Goal: Transaction & Acquisition: Purchase product/service

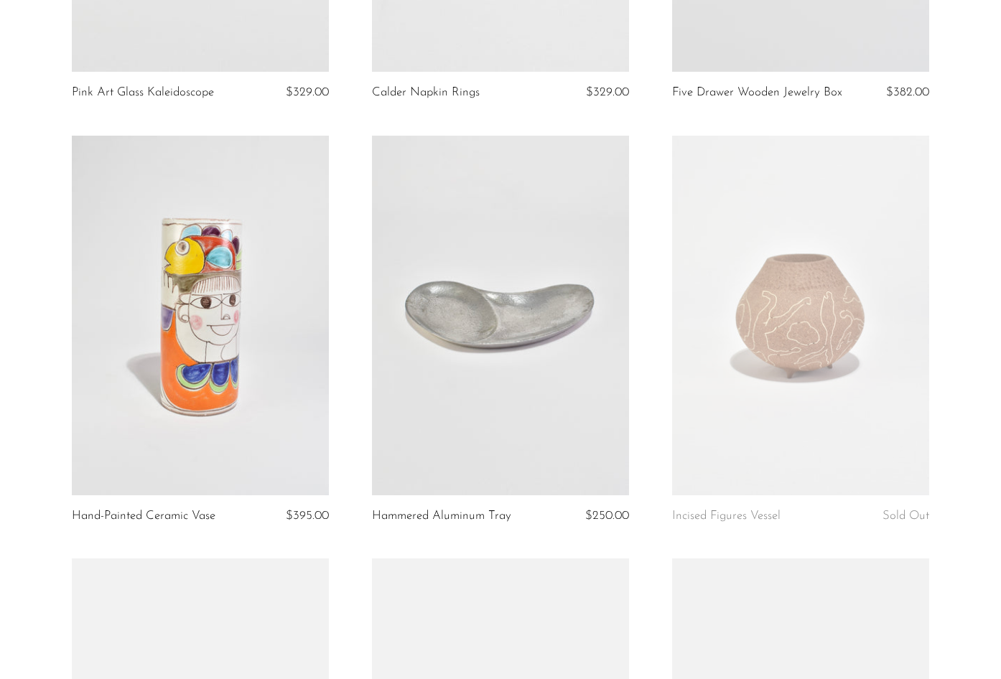
scroll to position [2154, 0]
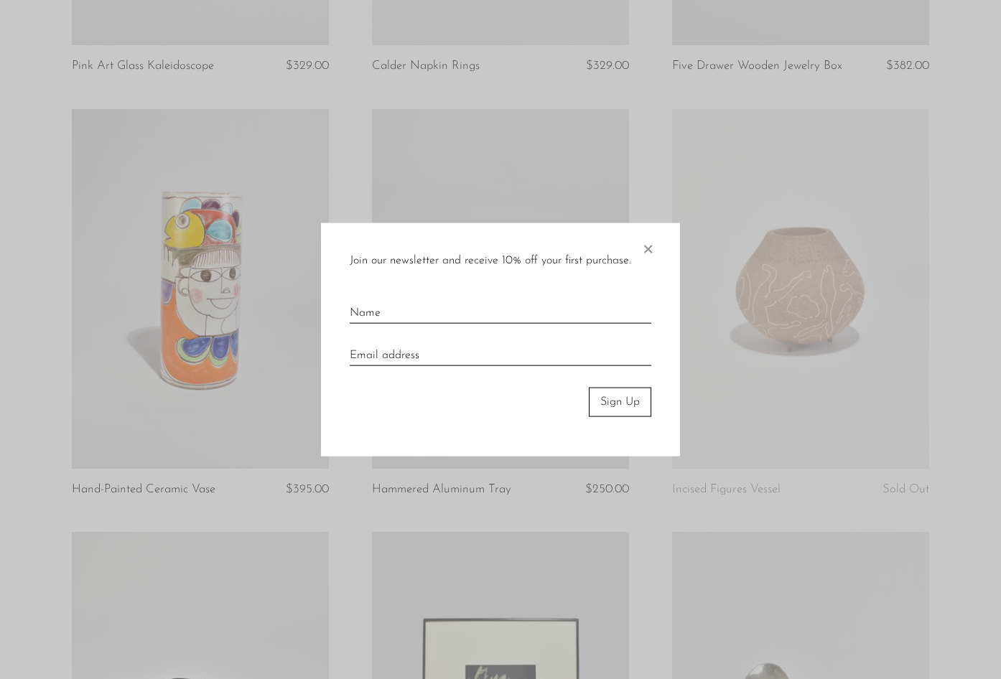
click at [654, 245] on span "×" at bounding box center [648, 246] width 14 height 46
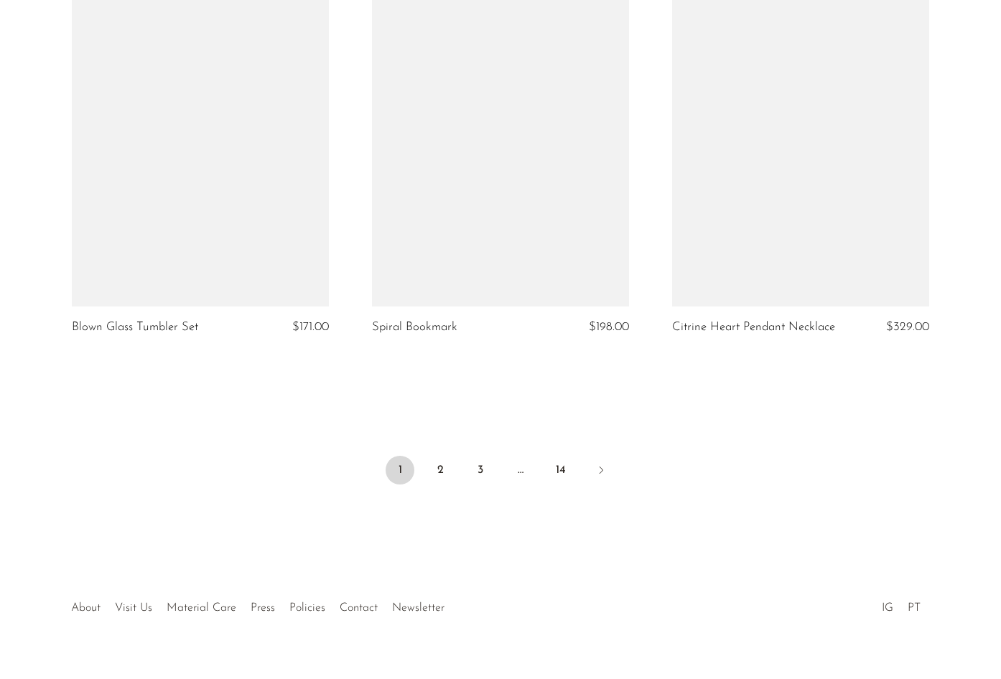
scroll to position [4897, 0]
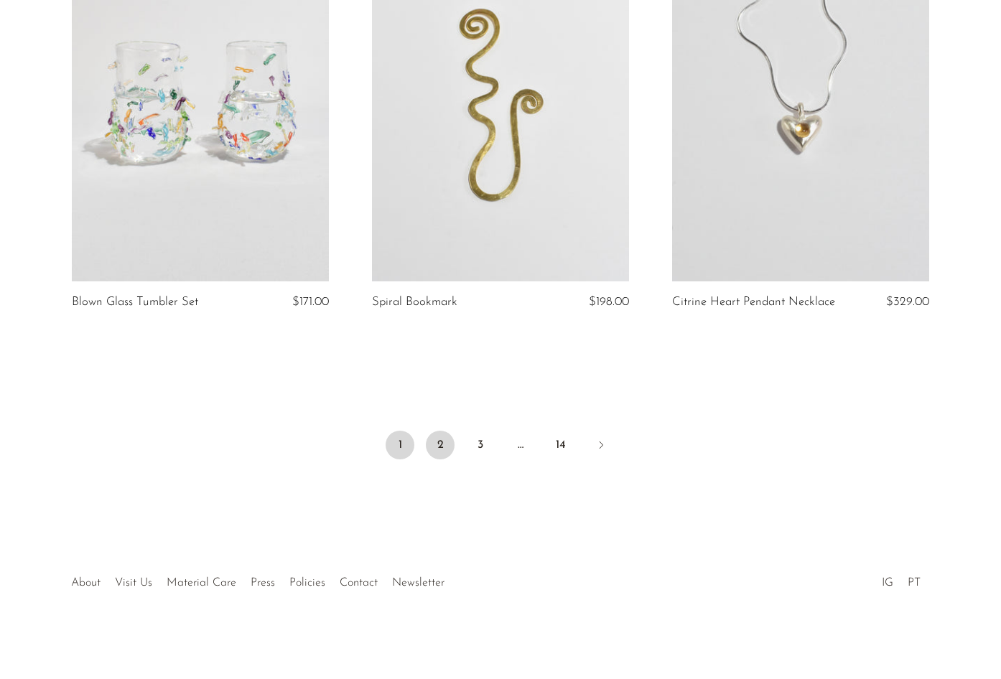
click at [449, 449] on link "2" at bounding box center [440, 445] width 29 height 29
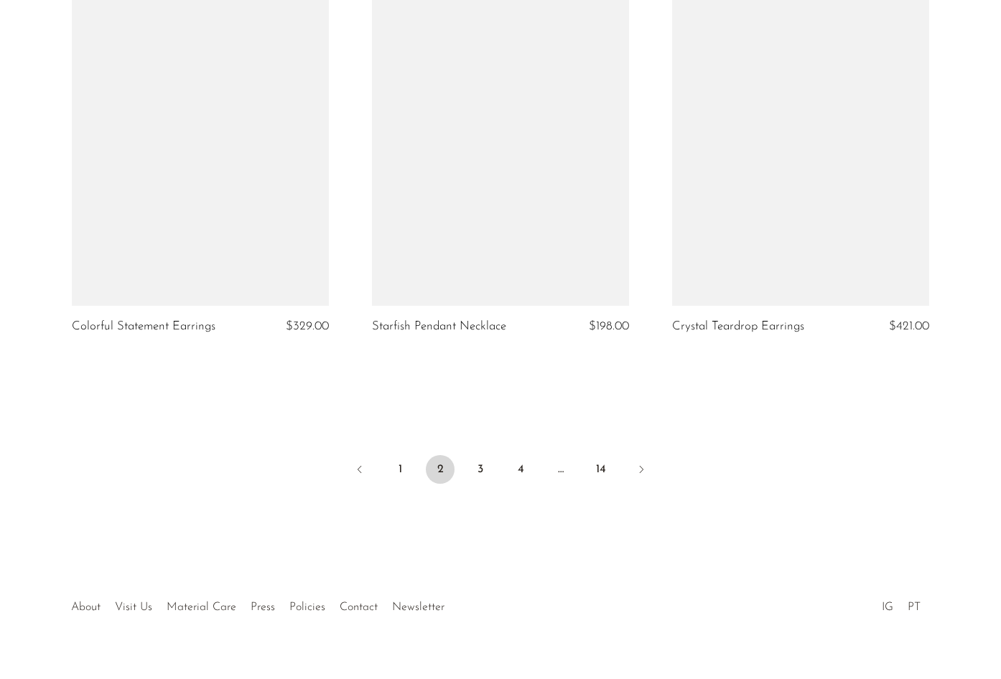
scroll to position [4923, 0]
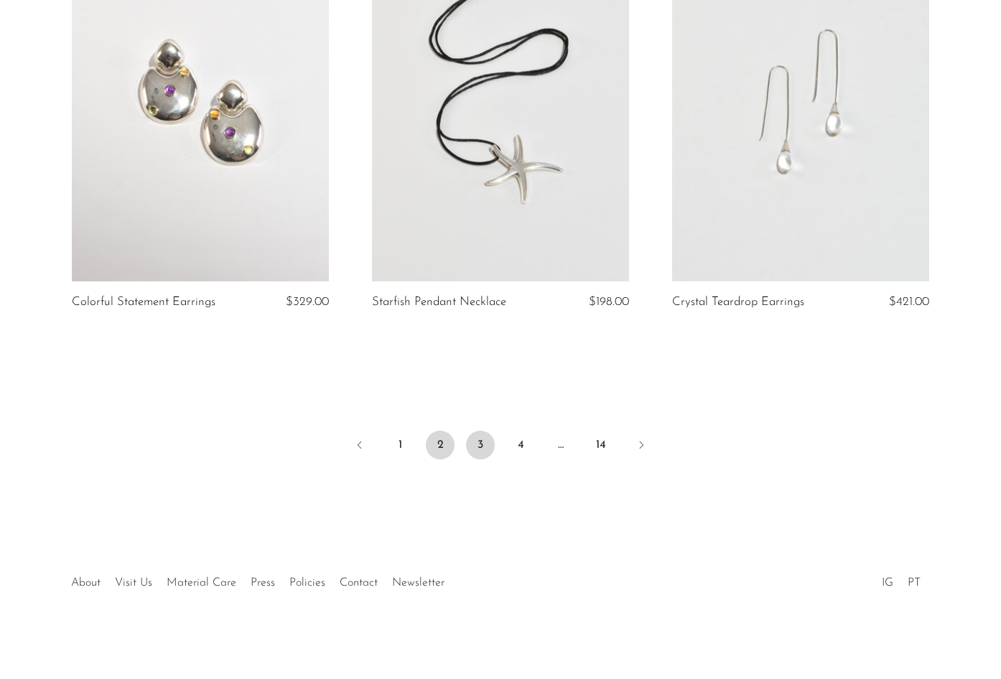
click at [486, 433] on link "3" at bounding box center [480, 445] width 29 height 29
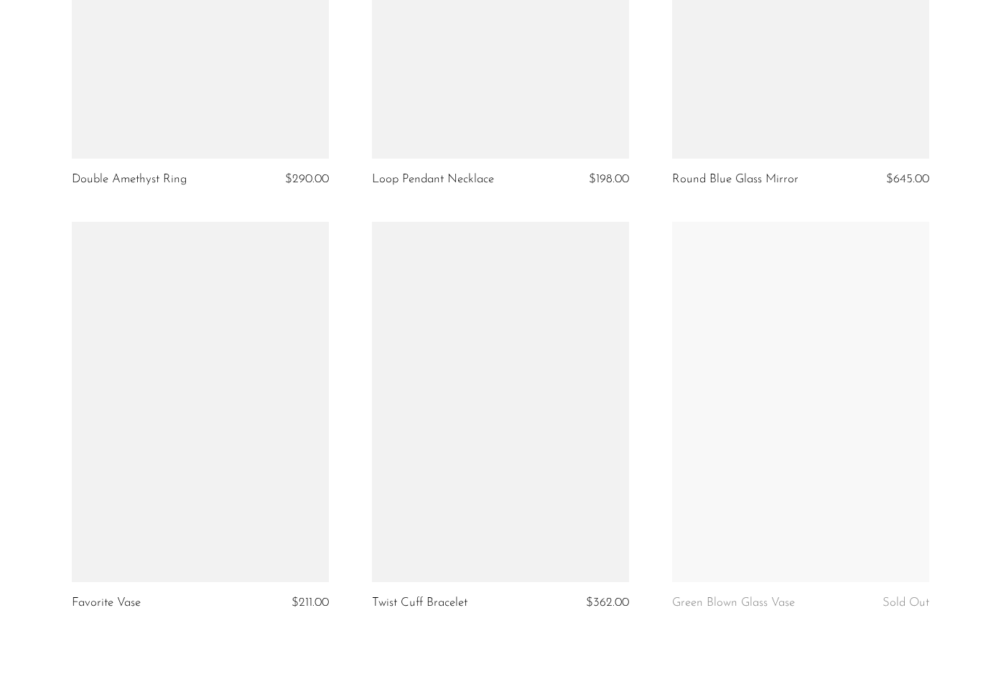
scroll to position [4897, 0]
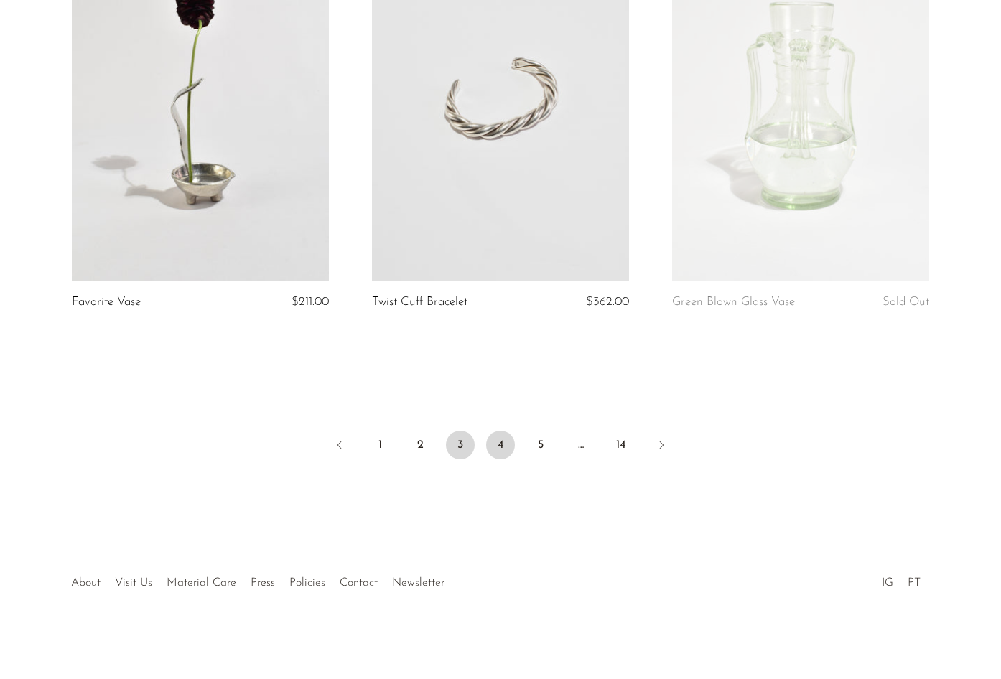
click at [502, 459] on link "4" at bounding box center [500, 445] width 29 height 29
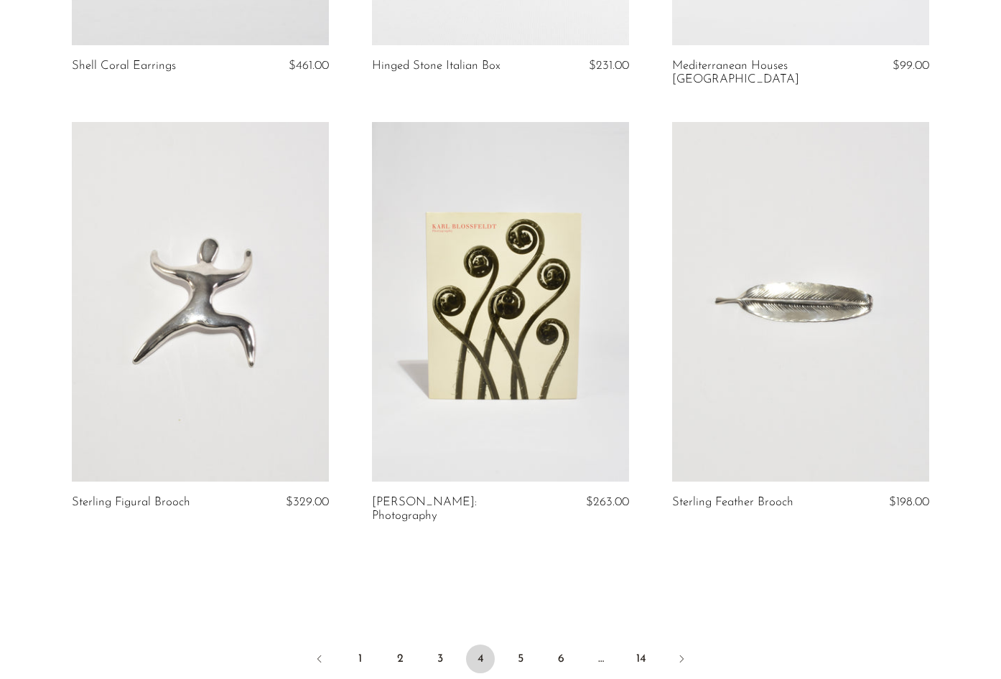
scroll to position [4910, 0]
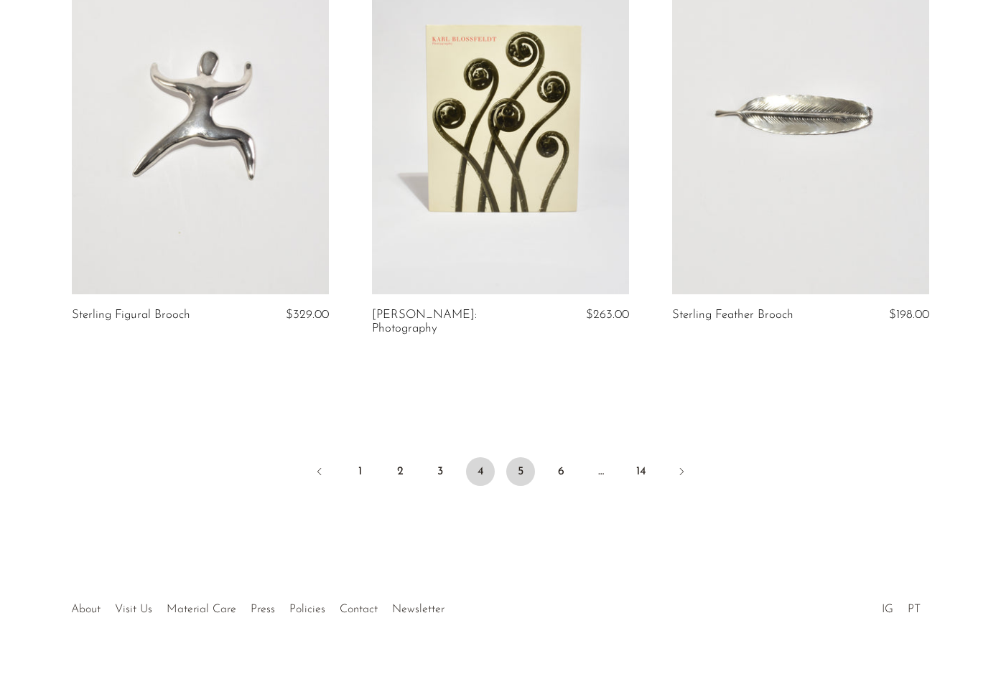
click at [528, 457] on link "5" at bounding box center [520, 471] width 29 height 29
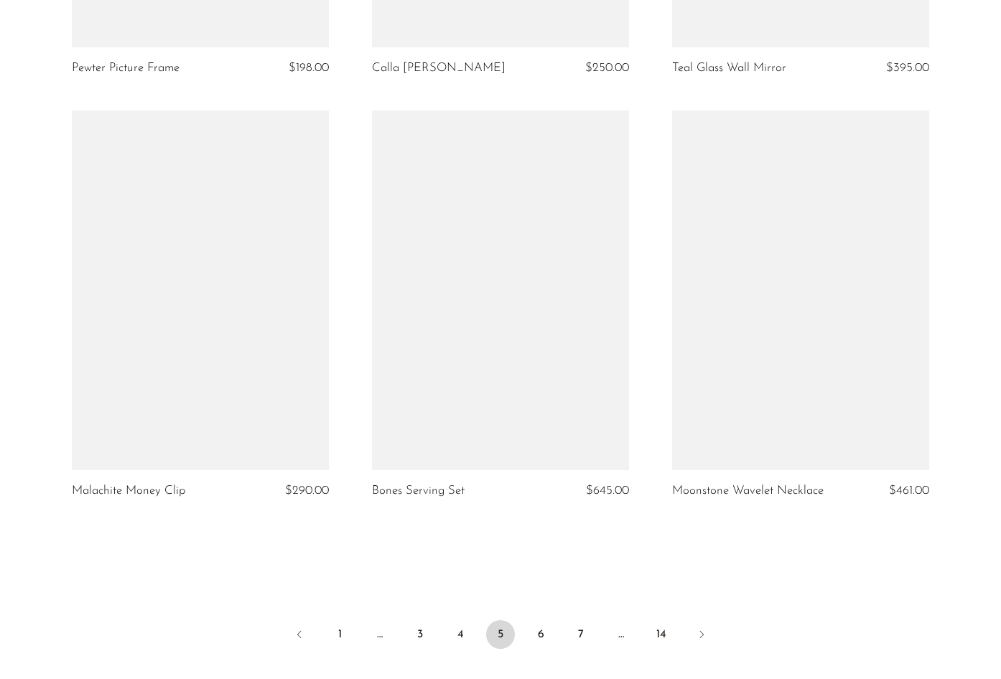
scroll to position [4949, 0]
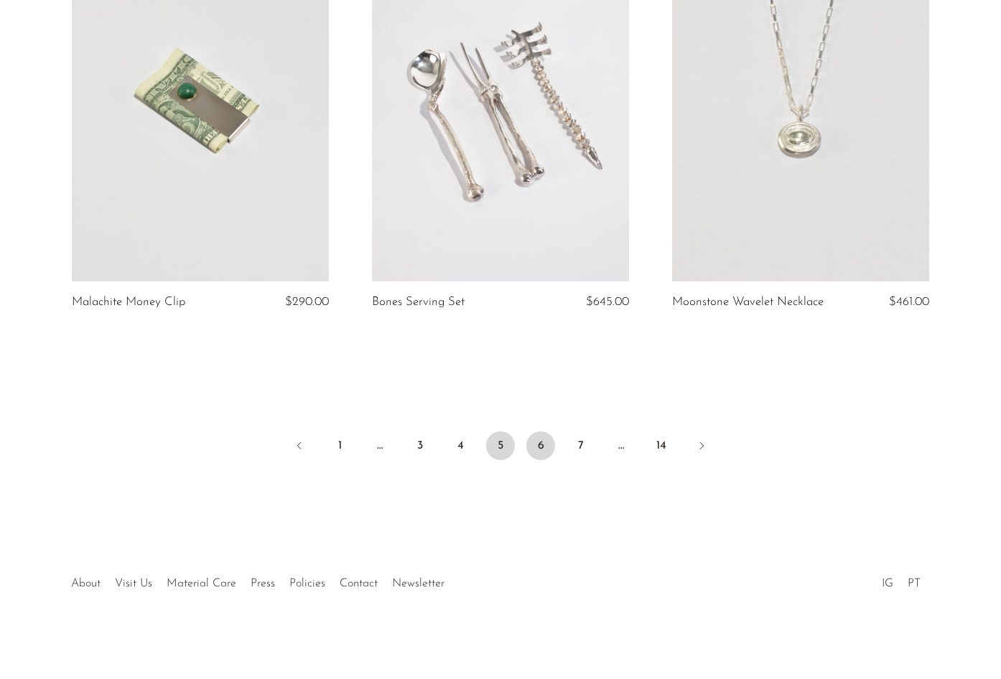
click at [546, 439] on link "6" at bounding box center [540, 446] width 29 height 29
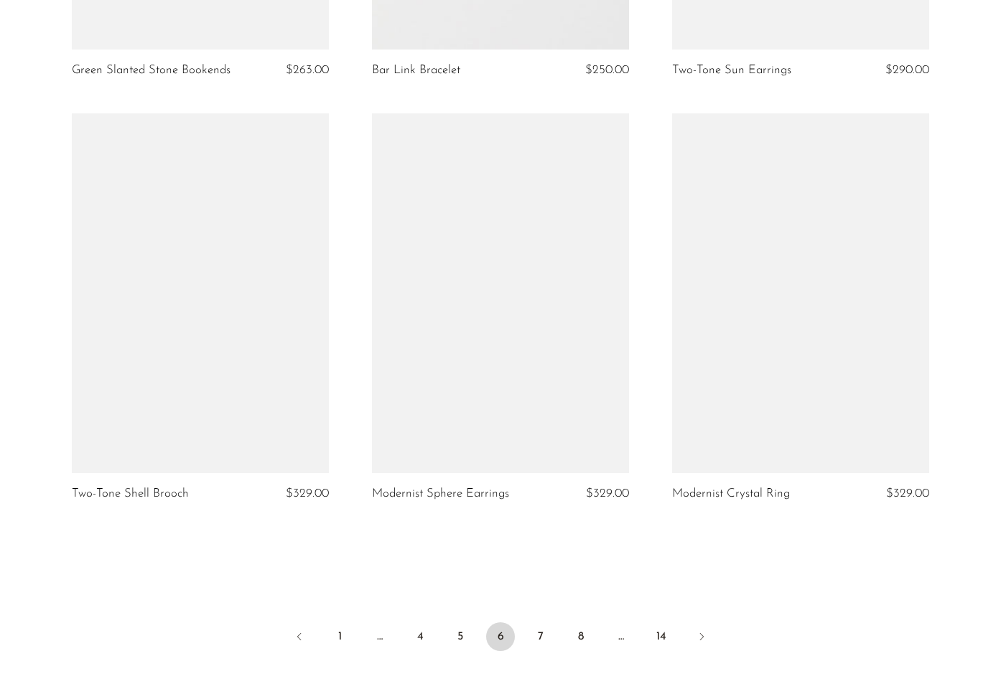
scroll to position [4910, 0]
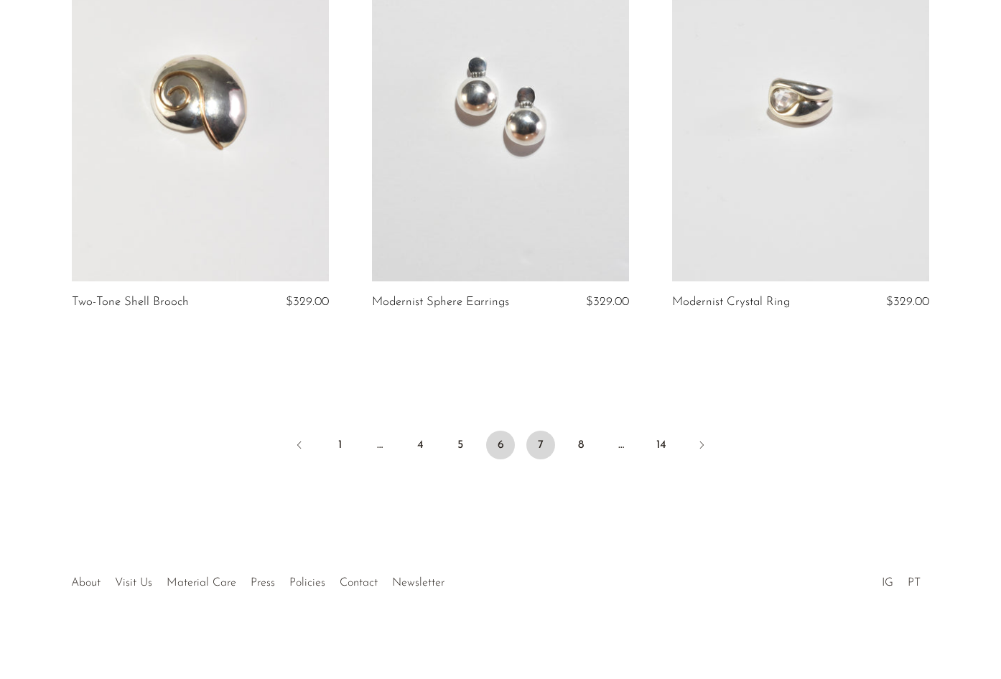
click at [531, 441] on link "7" at bounding box center [540, 445] width 29 height 29
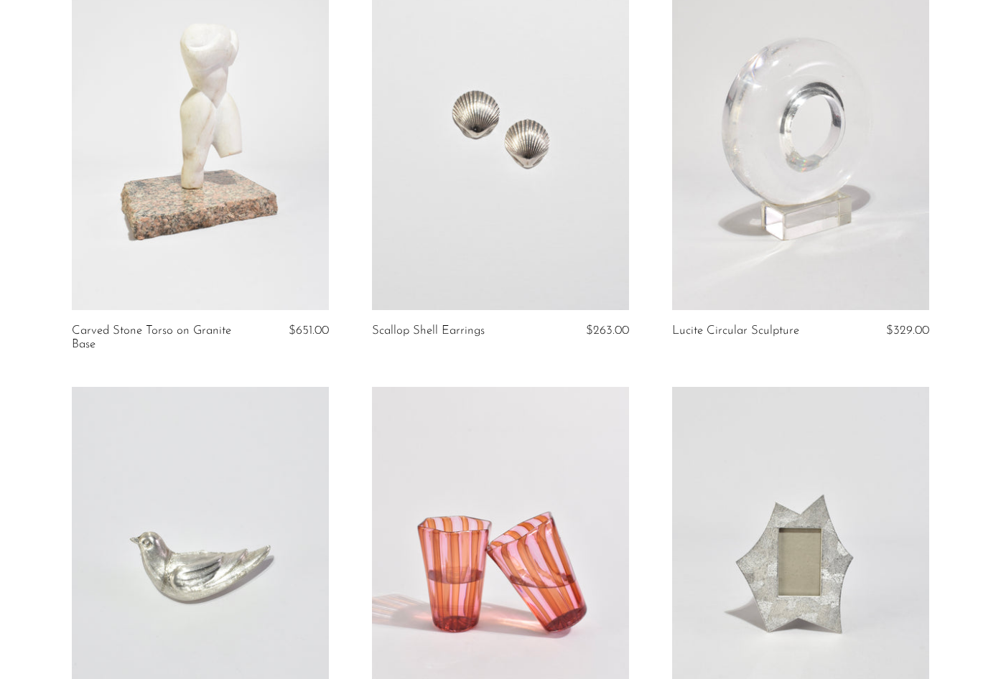
scroll to position [1436, 0]
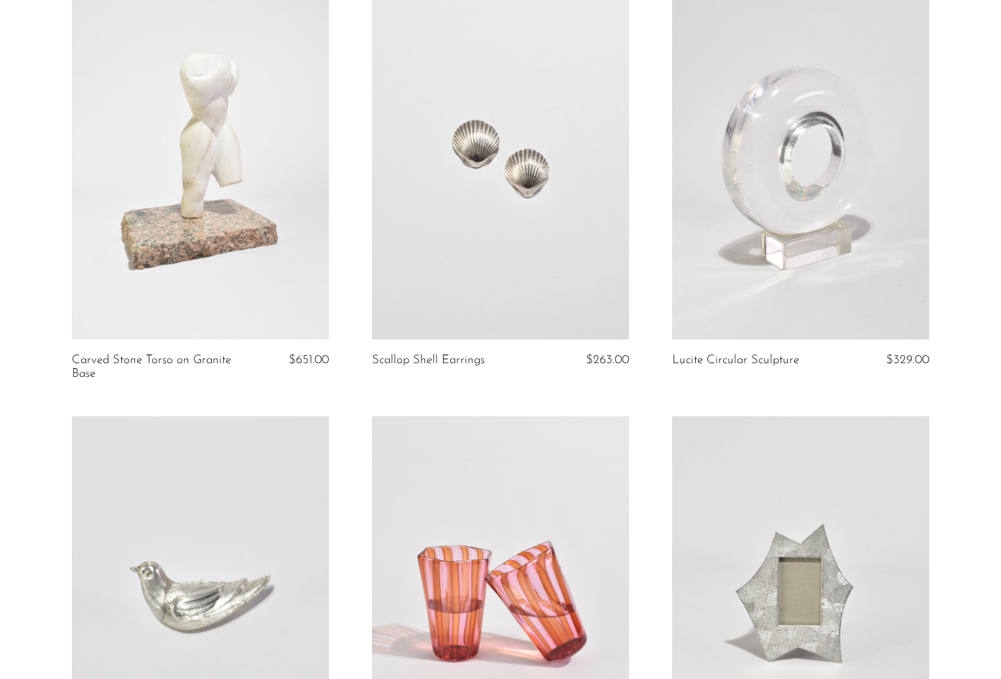
click at [791, 225] on link at bounding box center [800, 160] width 257 height 360
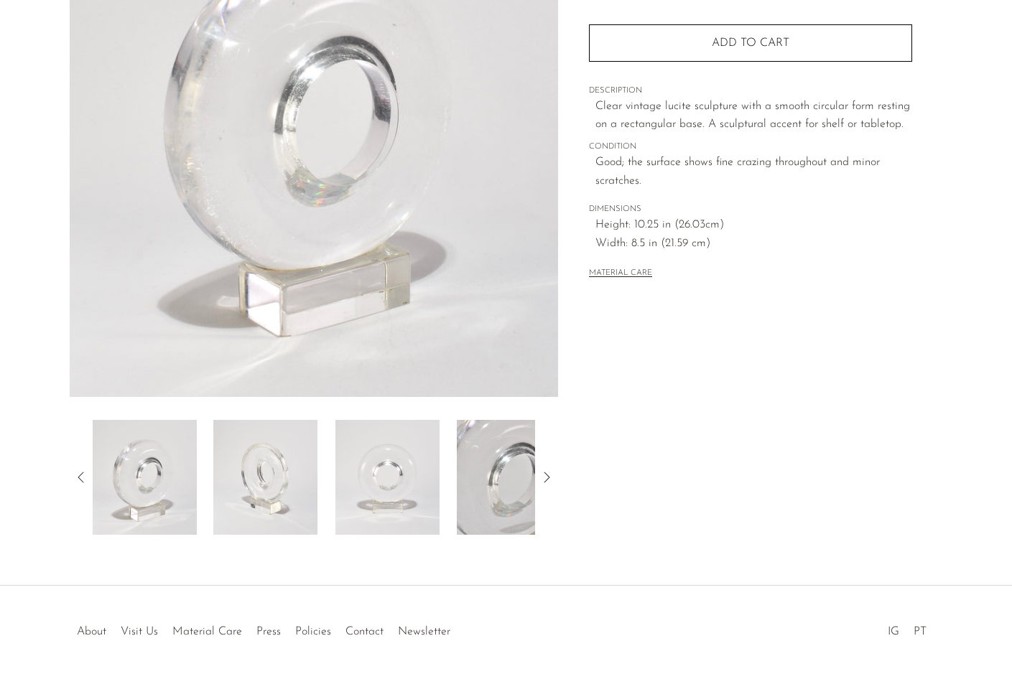
scroll to position [215, 0]
